Goal: Task Accomplishment & Management: Use online tool/utility

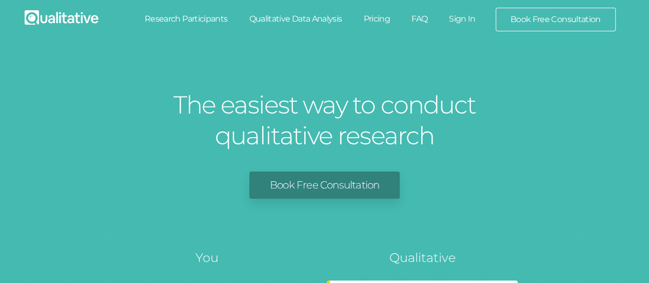
click at [460, 20] on link "Sign In" at bounding box center [462, 19] width 48 height 23
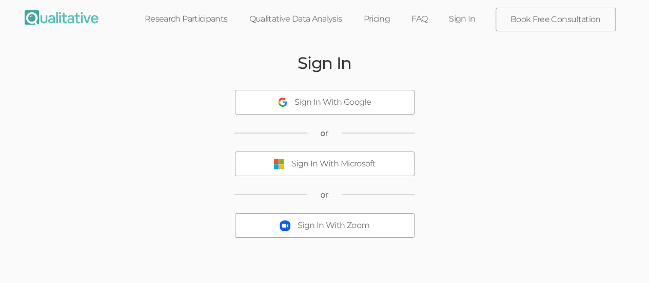
click at [327, 167] on div "Sign In With Microsoft" at bounding box center [333, 164] width 84 height 12
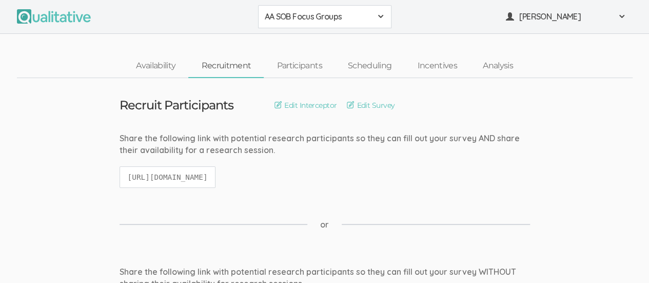
click at [375, 19] on div "AA SOB Focus Groups" at bounding box center [325, 17] width 120 height 12
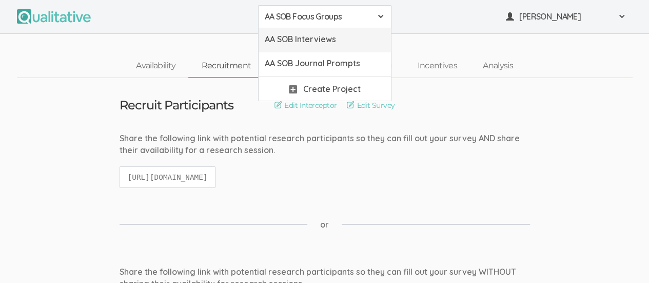
click at [353, 37] on span "AA SOB Interviews" at bounding box center [325, 39] width 120 height 12
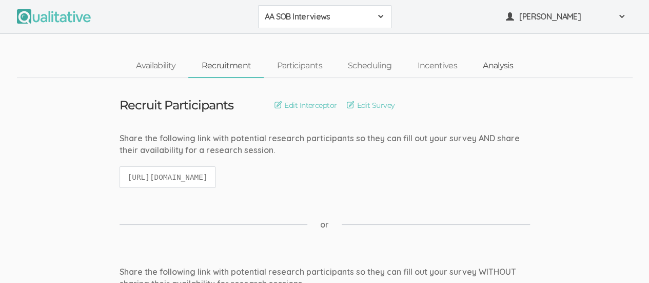
click at [500, 65] on link "Analysis" at bounding box center [498, 66] width 56 height 22
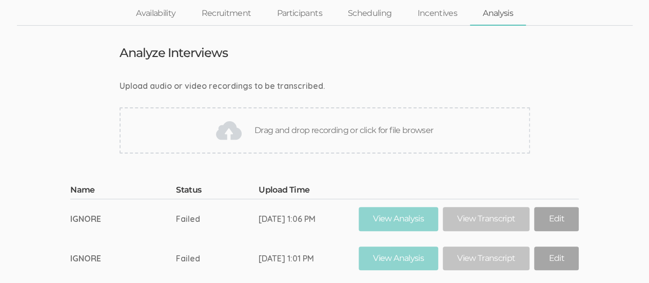
scroll to position [48, 0]
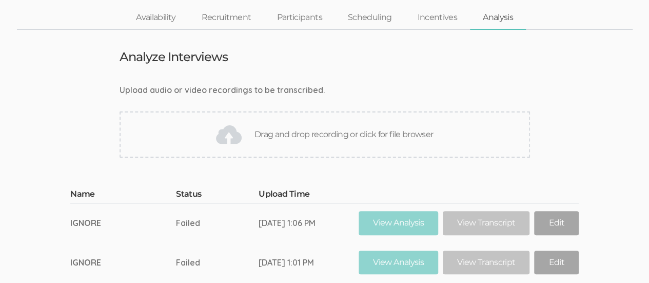
click at [339, 139] on div "Drag and drop recording or click for file browser" at bounding box center [324, 134] width 410 height 46
type input "C:\fakepath\Rose-Marie 20250824_220808UTC-Meeting Recording.mp4"
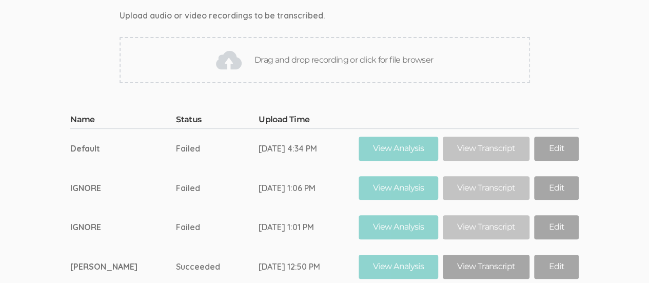
scroll to position [117, 0]
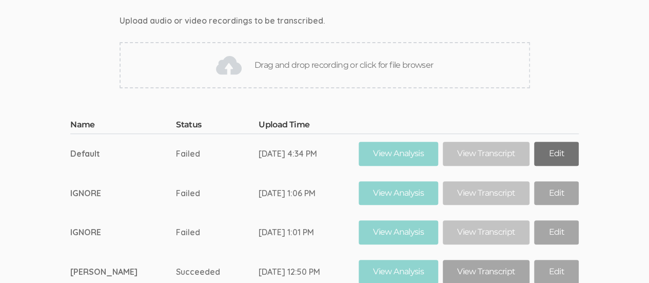
click at [548, 153] on link "Edit" at bounding box center [556, 154] width 44 height 24
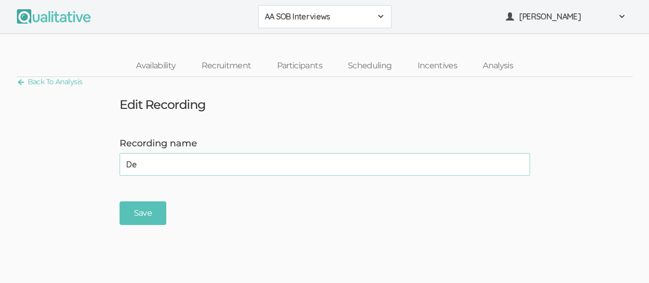
type input "D"
type input "IGNORE"
click at [142, 219] on input "Save" at bounding box center [142, 213] width 47 height 24
